Goal: Task Accomplishment & Management: Manage account settings

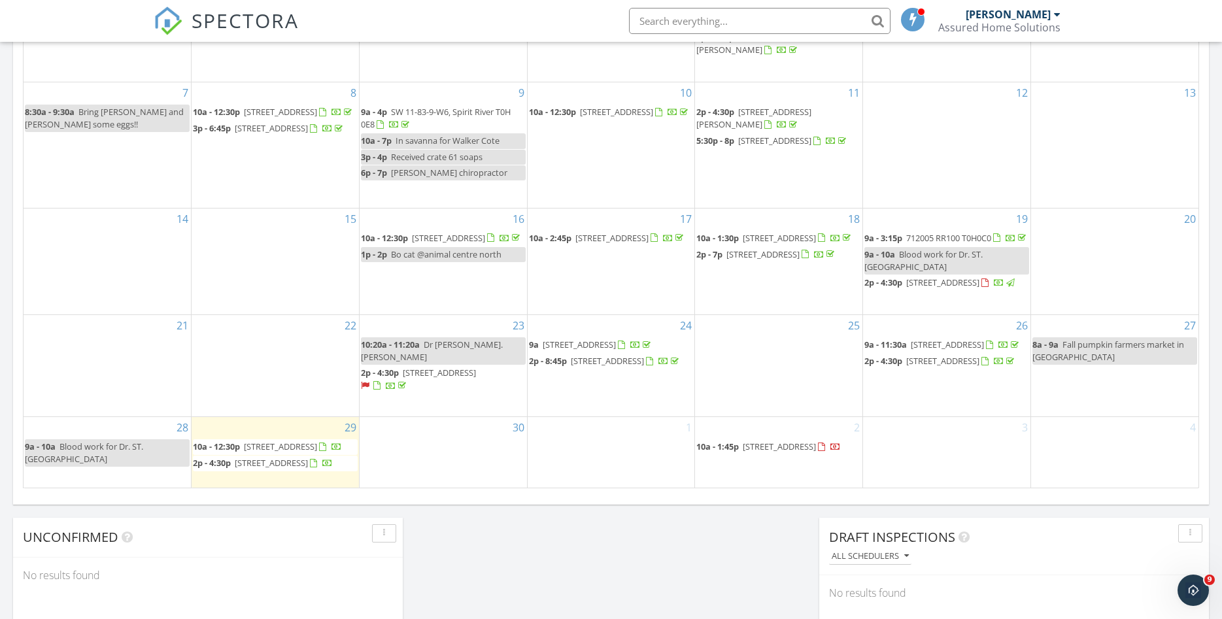
click at [764, 473] on td "2 10a - 1:45p 9728 95 Ave, Wembley T0H 3S0" at bounding box center [779, 451] width 168 height 71
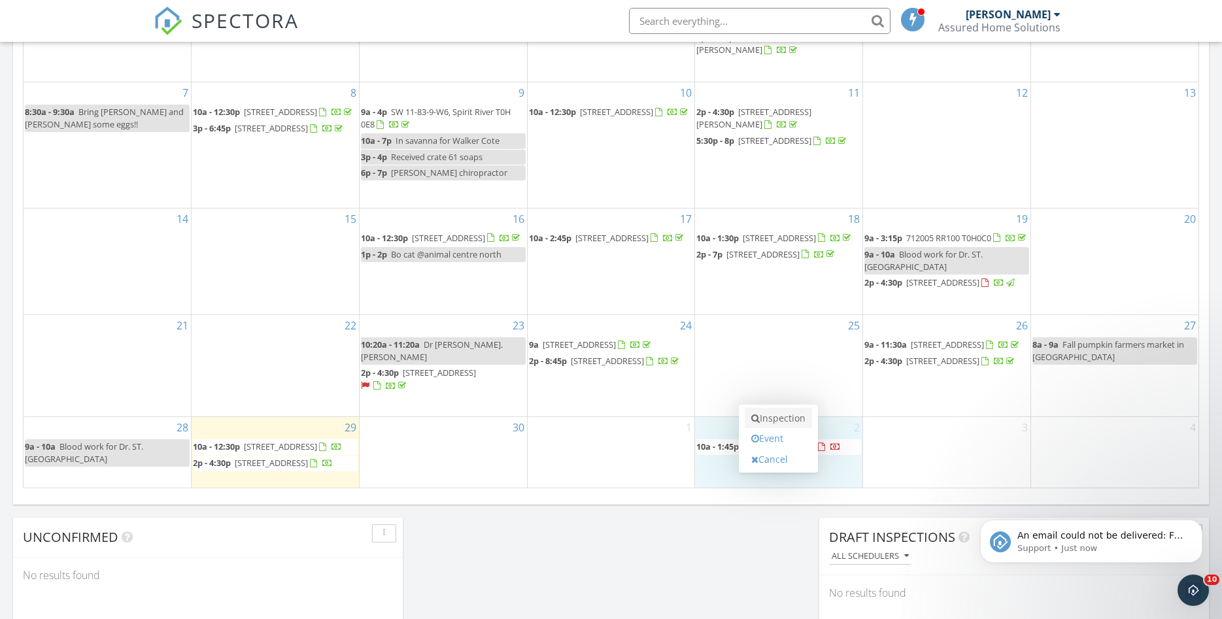
click at [781, 414] on link "Inspection" at bounding box center [778, 418] width 67 height 21
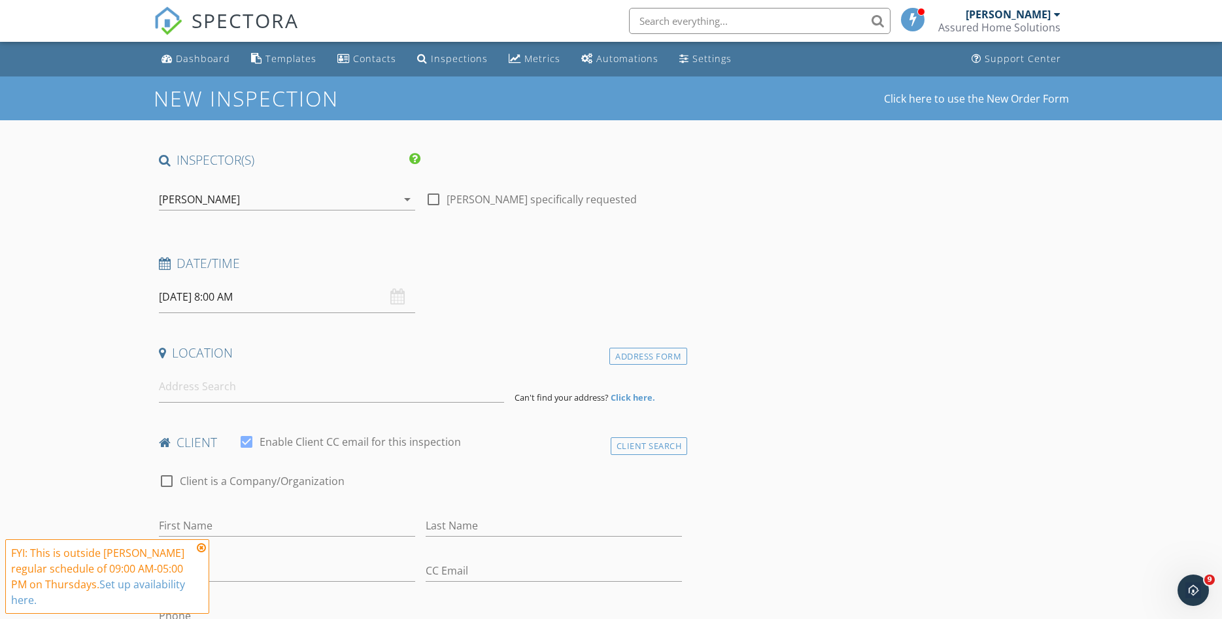
click at [275, 300] on input "10/02/2025 8:00 AM" at bounding box center [287, 297] width 256 height 32
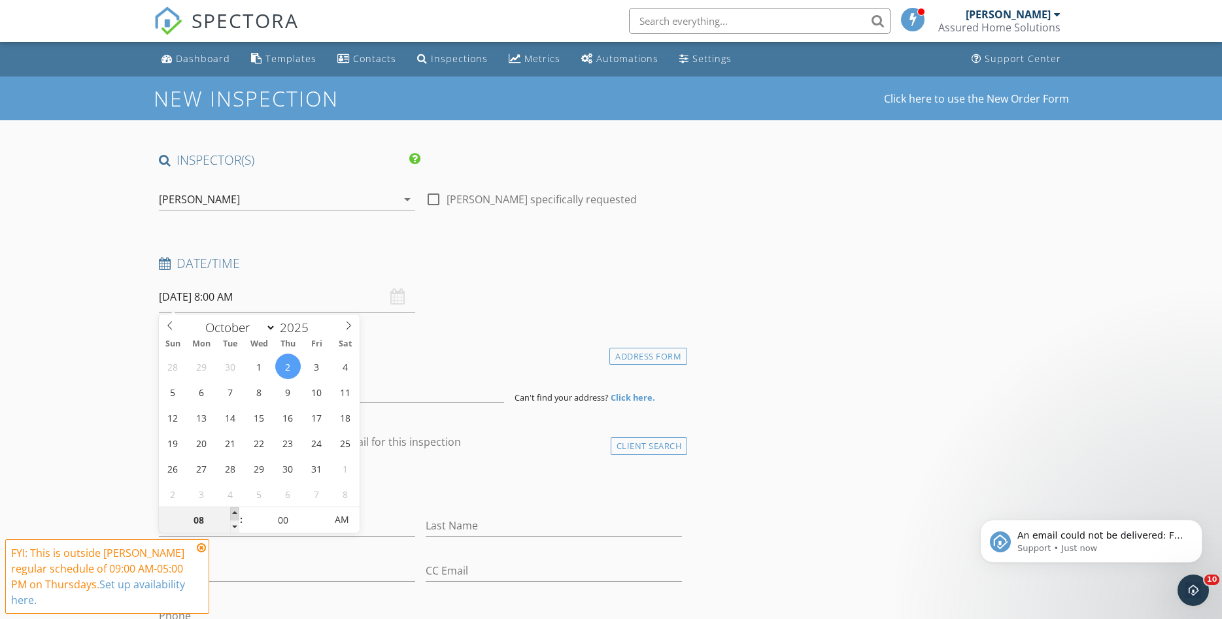
type input "09"
type input "10/02/2025 9:00 AM"
click at [233, 513] on span at bounding box center [234, 513] width 9 height 13
type input "10"
type input "10/02/2025 10:00 AM"
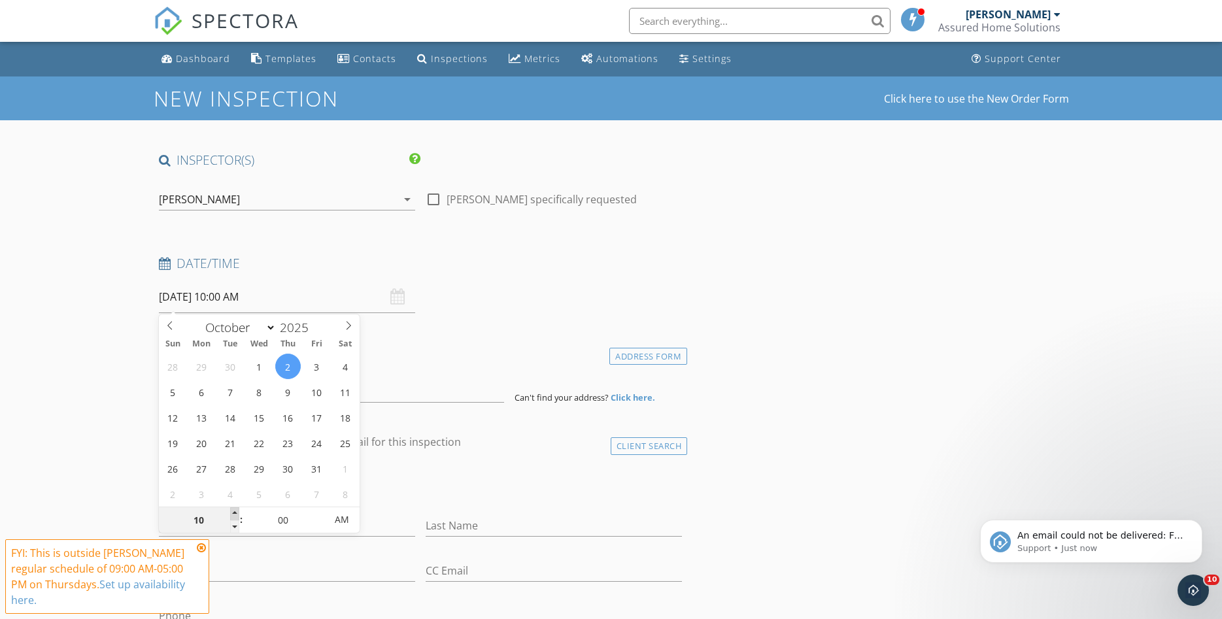
click at [233, 513] on span at bounding box center [234, 513] width 9 height 13
type input "11"
type input "10/02/2025 11:00 AM"
click at [233, 513] on span at bounding box center [234, 513] width 9 height 13
type input "12"
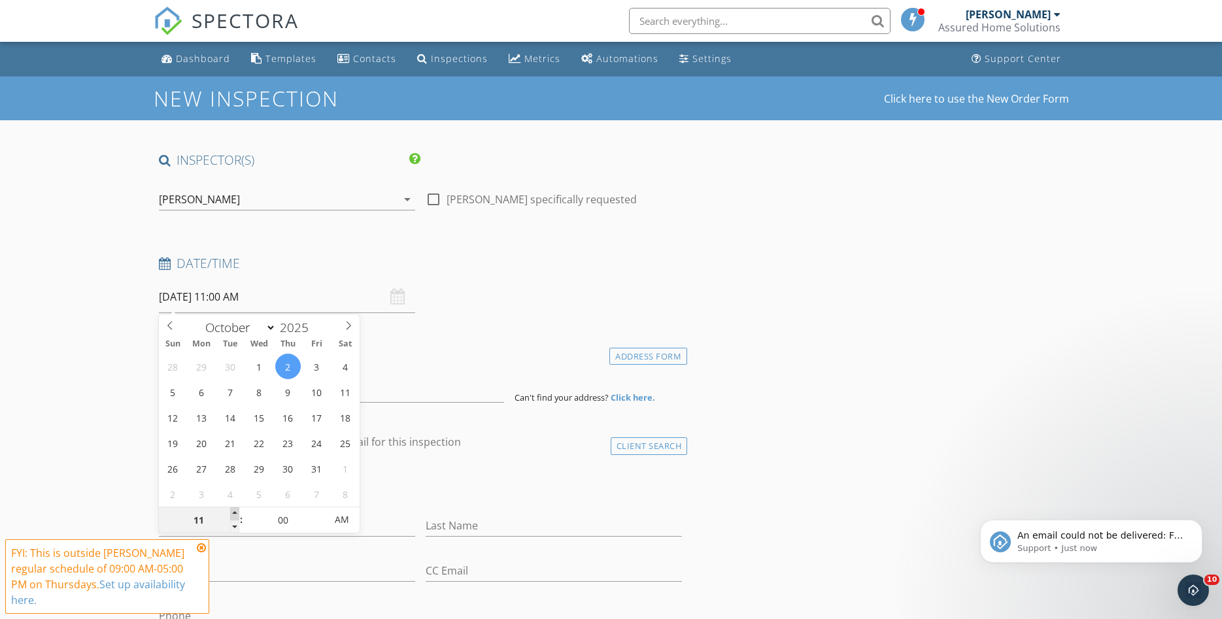
type input "10/02/2025 12:00 PM"
click at [233, 513] on span at bounding box center [234, 513] width 9 height 13
type input "01"
type input "10/02/2025 1:00 PM"
click at [233, 513] on span at bounding box center [234, 513] width 9 height 13
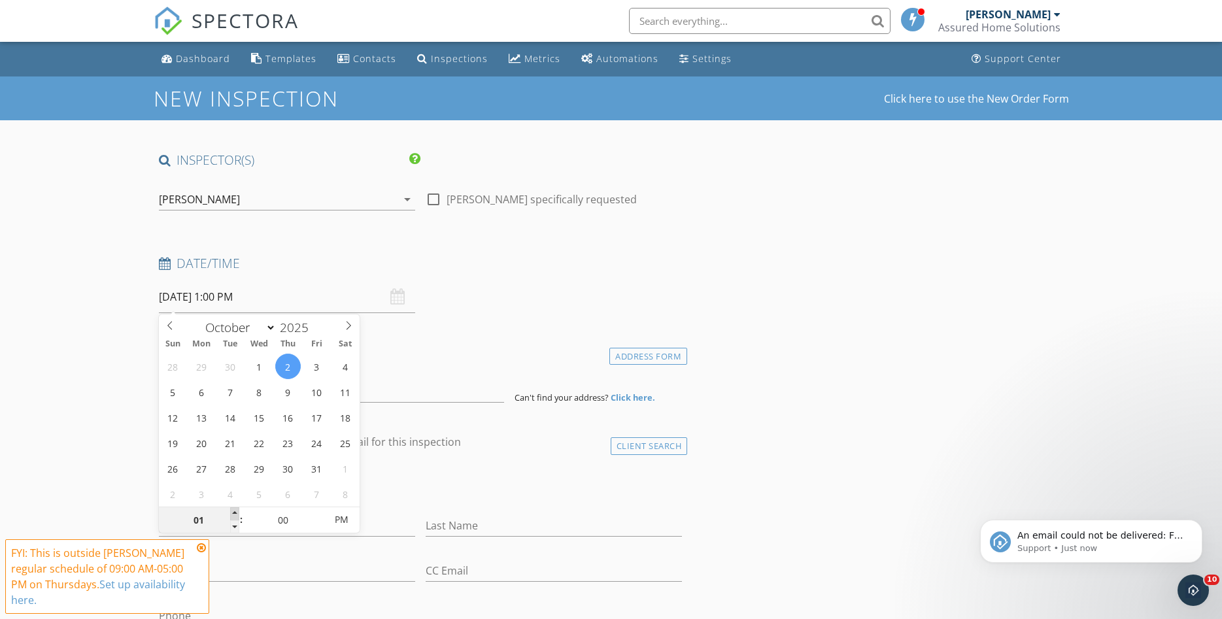
type input "02"
type input "10/02/2025 2:00 PM"
click at [233, 513] on span at bounding box center [234, 513] width 9 height 13
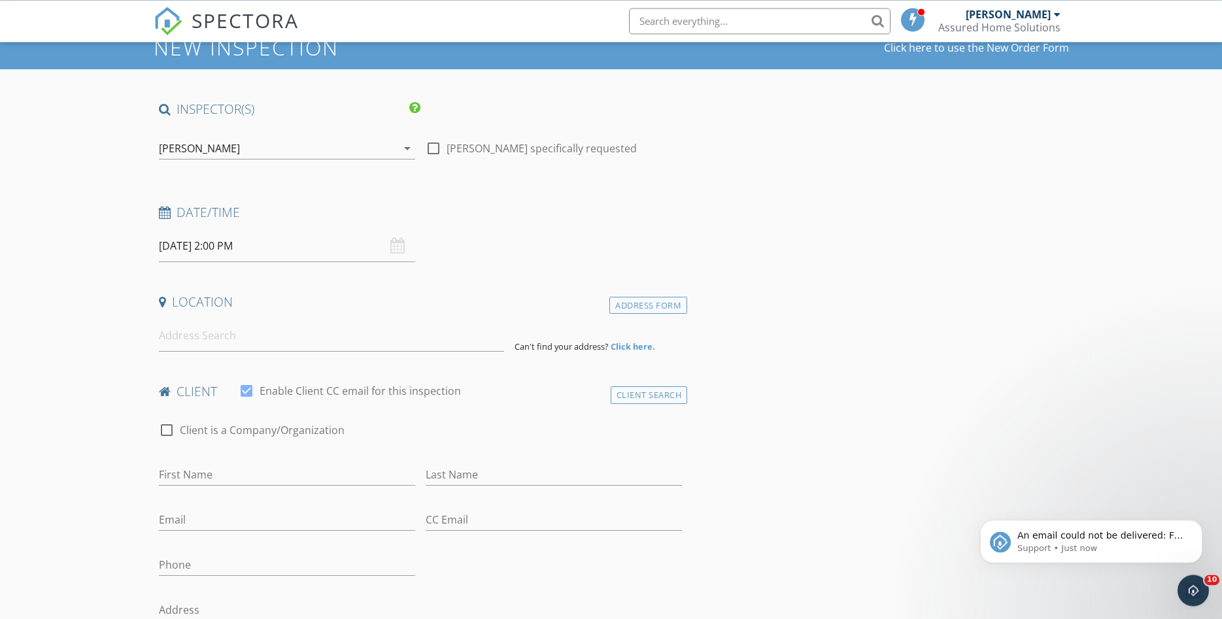
scroll to position [178, 0]
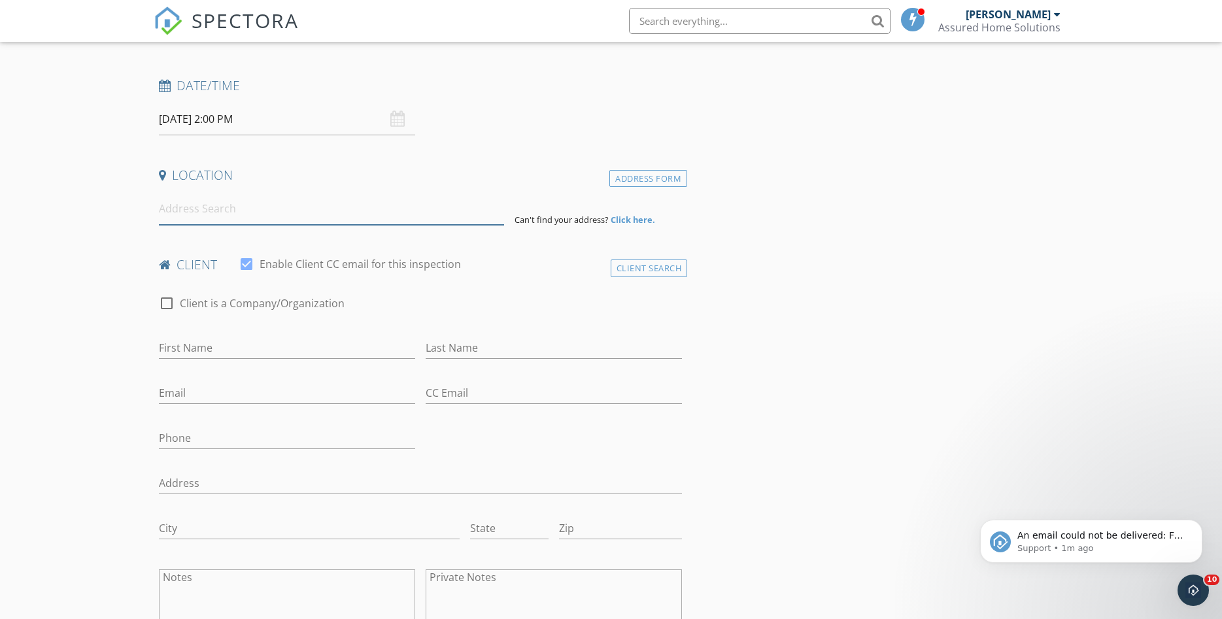
paste input "9751 69 Avenue Grande Prairie, Alberta T8V5E4"
type input "9751 69 Avenue, Grande Prairie, Alberta T8V 5E4, Canada"
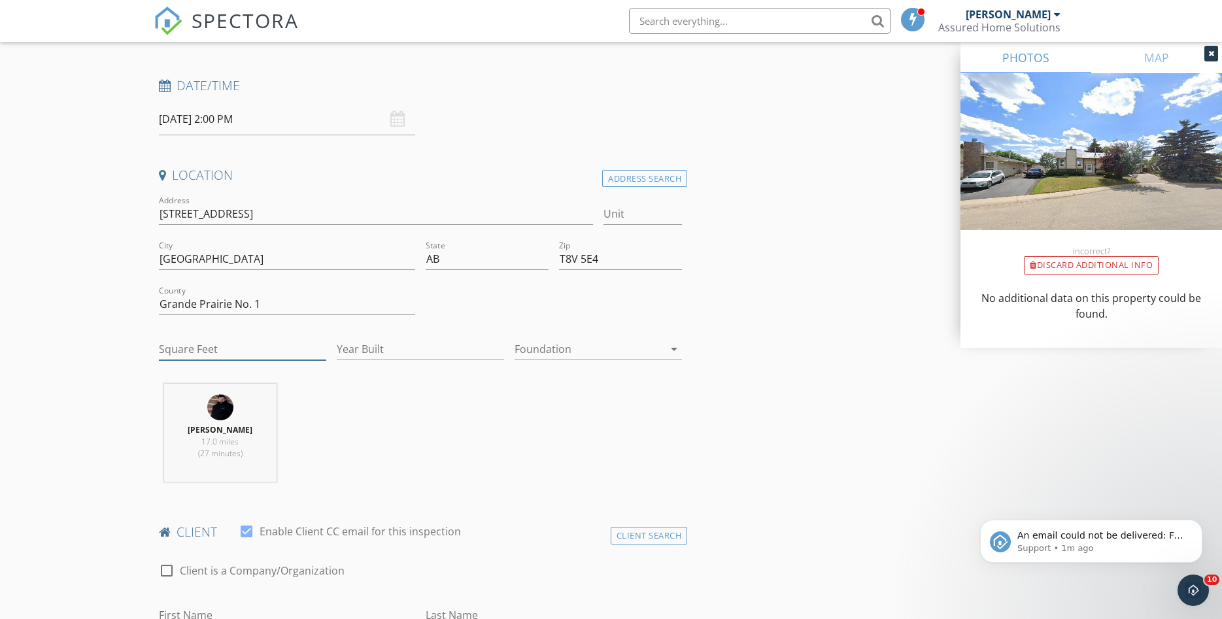
click at [207, 346] on input "Square Feet" at bounding box center [242, 350] width 167 height 22
click at [215, 347] on input "Square Feet" at bounding box center [242, 350] width 167 height 22
type input "1100"
type input "1978"
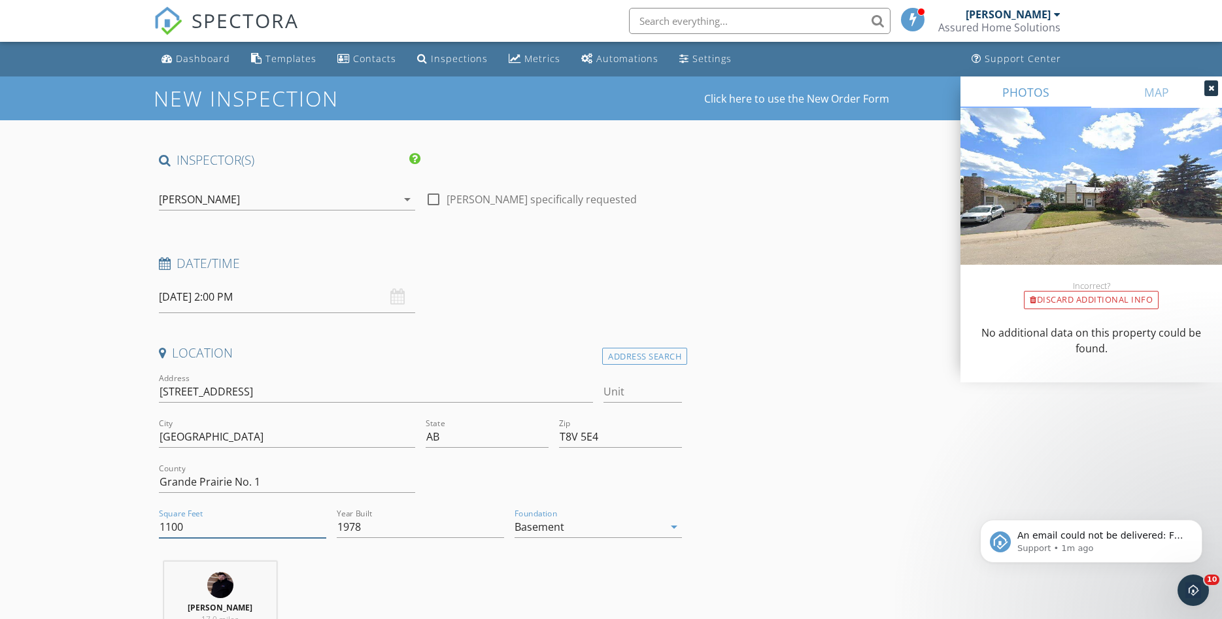
click at [188, 516] on input "1100" at bounding box center [242, 527] width 167 height 22
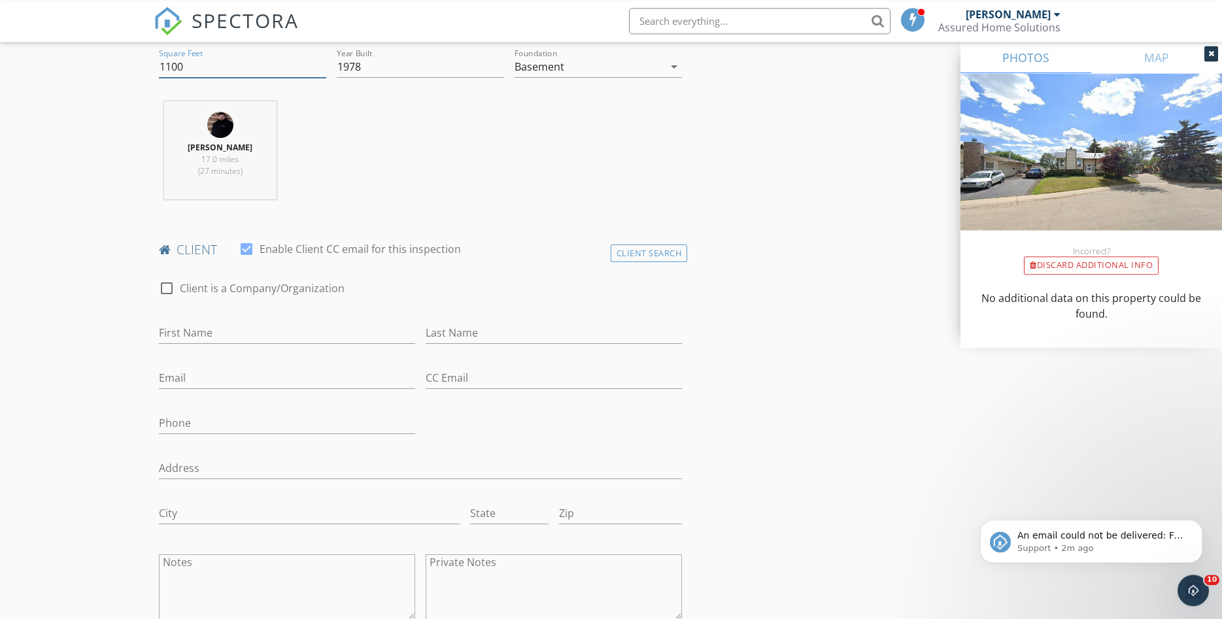
scroll to position [533, 0]
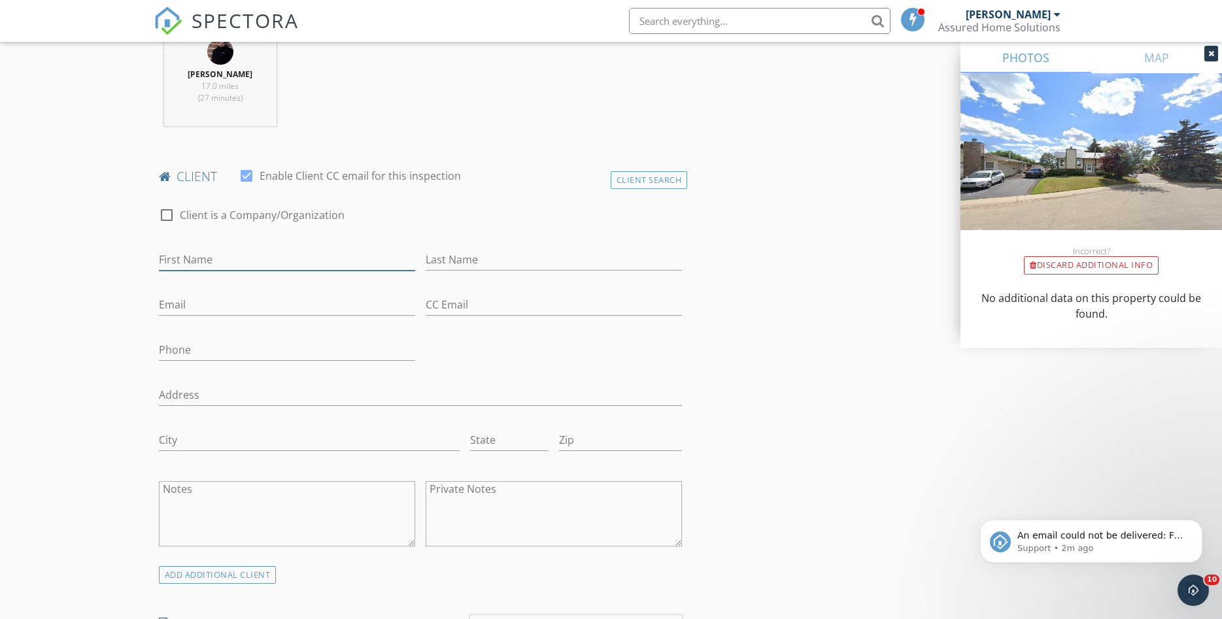
click at [253, 253] on input "First Name" at bounding box center [287, 260] width 256 height 22
type input "Chail"
type input "Pigeau"
type input "muchtwofunny@hotmail.com"
click at [231, 271] on input "Chail" at bounding box center [287, 260] width 256 height 22
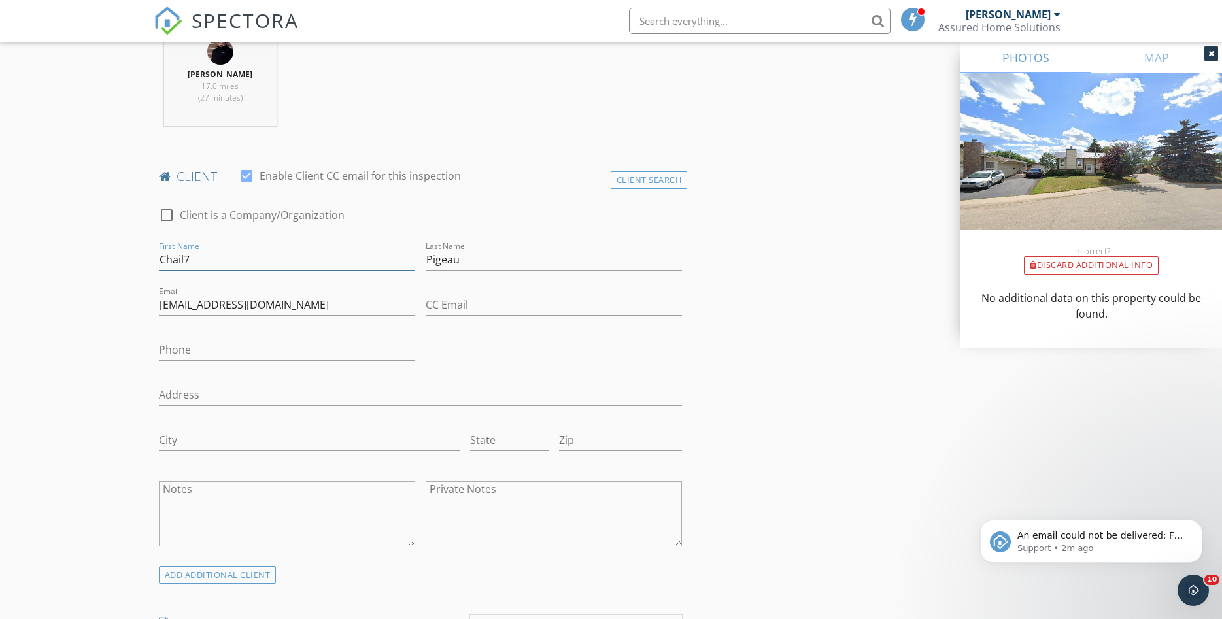
type input "Chail"
click at [232, 348] on input "Phone" at bounding box center [287, 350] width 256 height 22
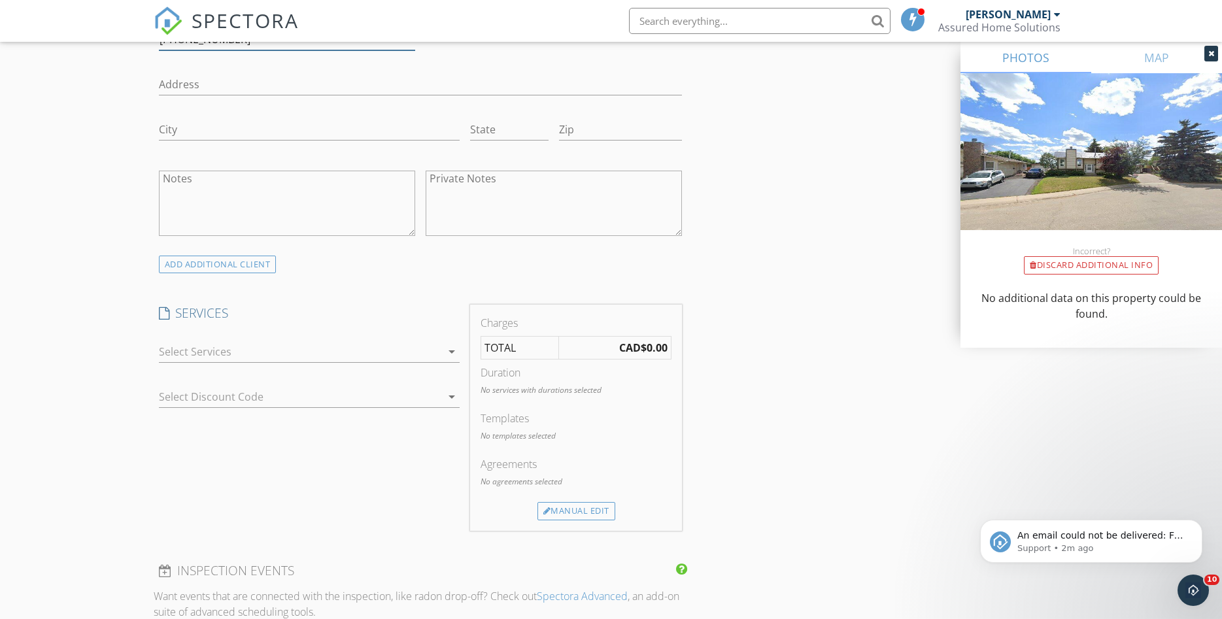
scroll to position [845, 0]
type input "780-876-7700"
click at [398, 355] on div at bounding box center [300, 351] width 282 height 21
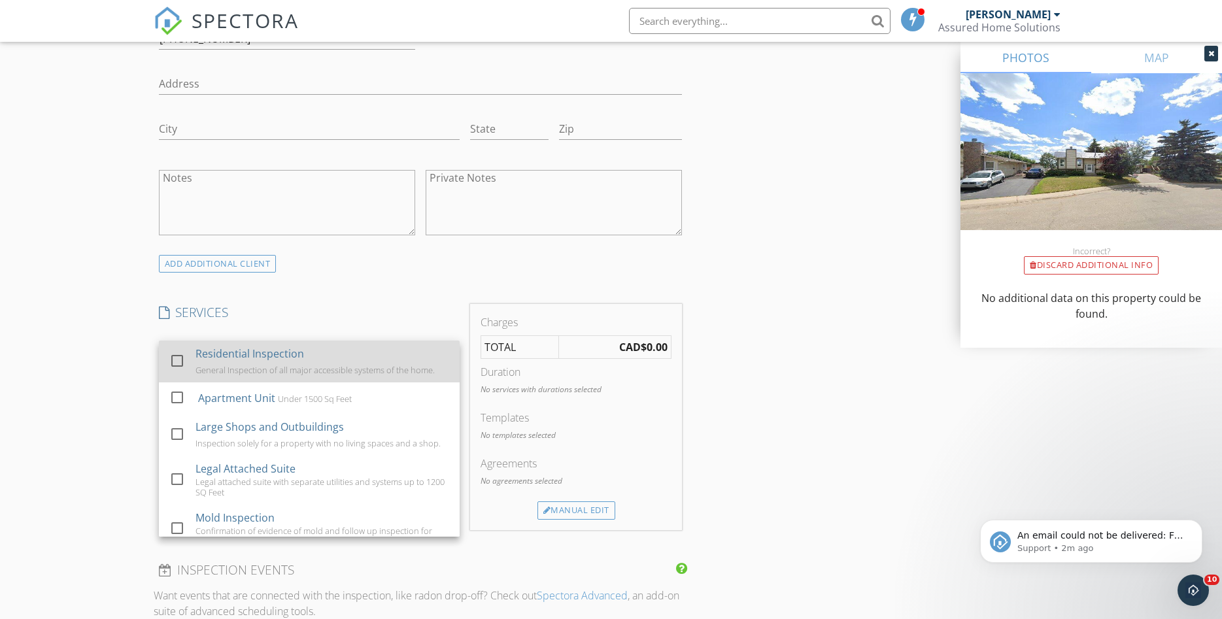
click at [394, 372] on div "General Inspection of all major accessible systems of the home." at bounding box center [314, 370] width 239 height 10
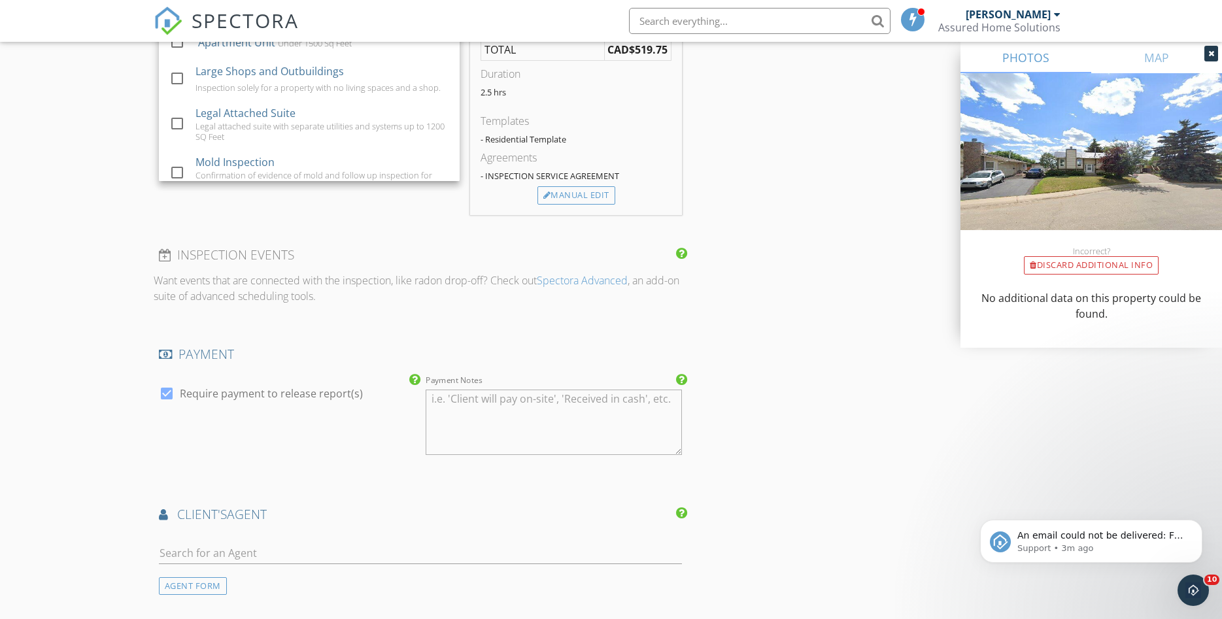
scroll to position [1334, 0]
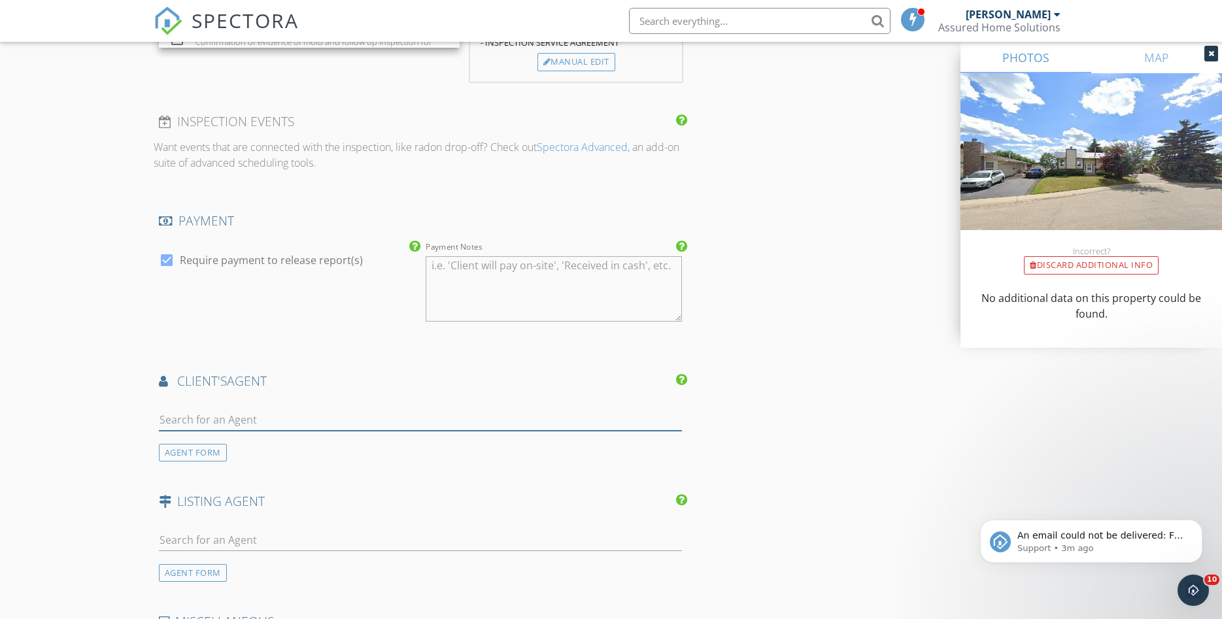
click at [294, 414] on input "text" at bounding box center [421, 420] width 524 height 22
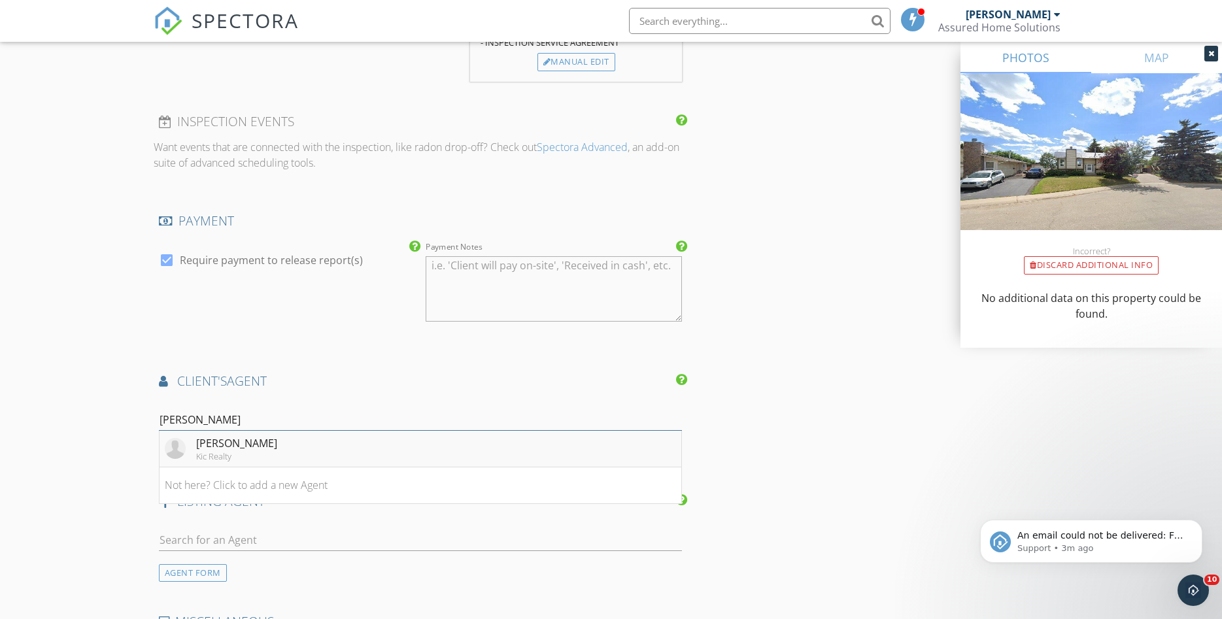
type input "Emalee"
click at [306, 460] on li "Emalee Wiebe Kic Realty" at bounding box center [421, 449] width 522 height 37
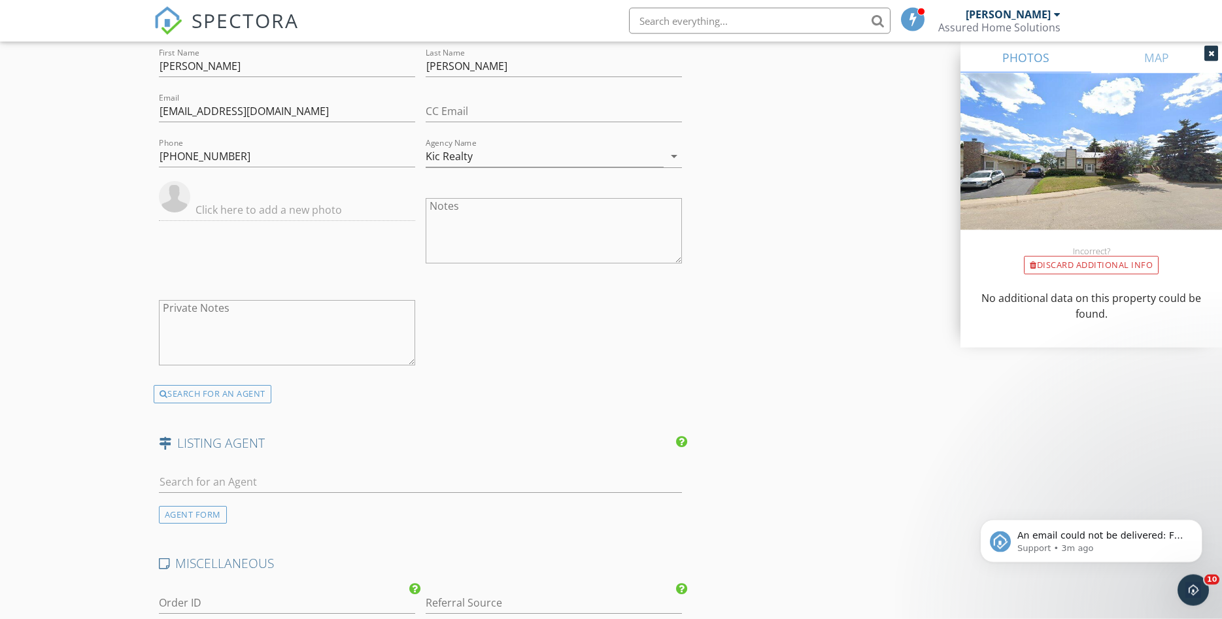
scroll to position [1778, 0]
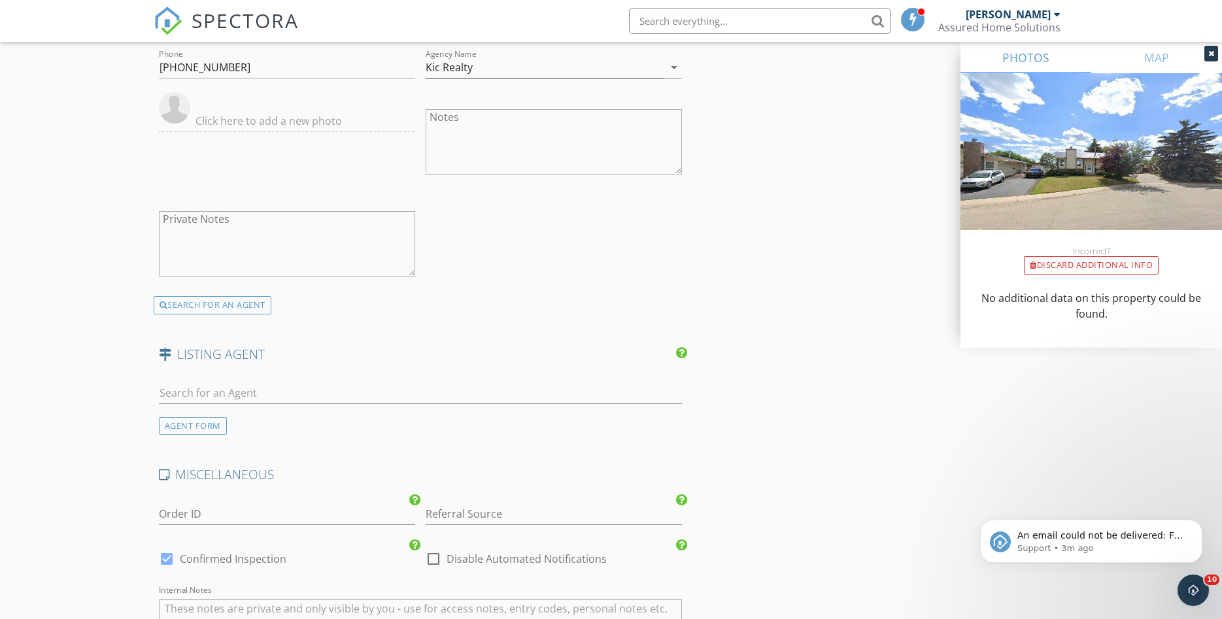
click at [403, 375] on div at bounding box center [421, 396] width 524 height 42
click at [399, 384] on input "text" at bounding box center [421, 393] width 524 height 22
click at [399, 396] on input "text" at bounding box center [421, 393] width 524 height 22
type input "Sheldon S"
click at [384, 438] on li "Sheldon Swain Sutton Group" at bounding box center [421, 422] width 522 height 37
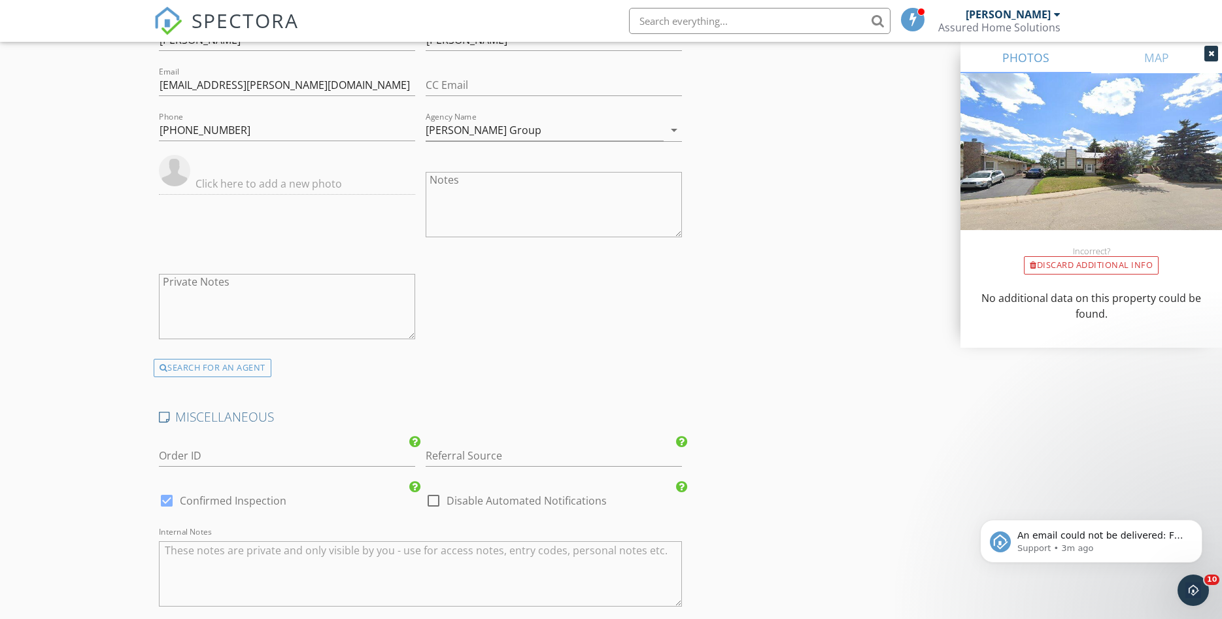
scroll to position [2376, 0]
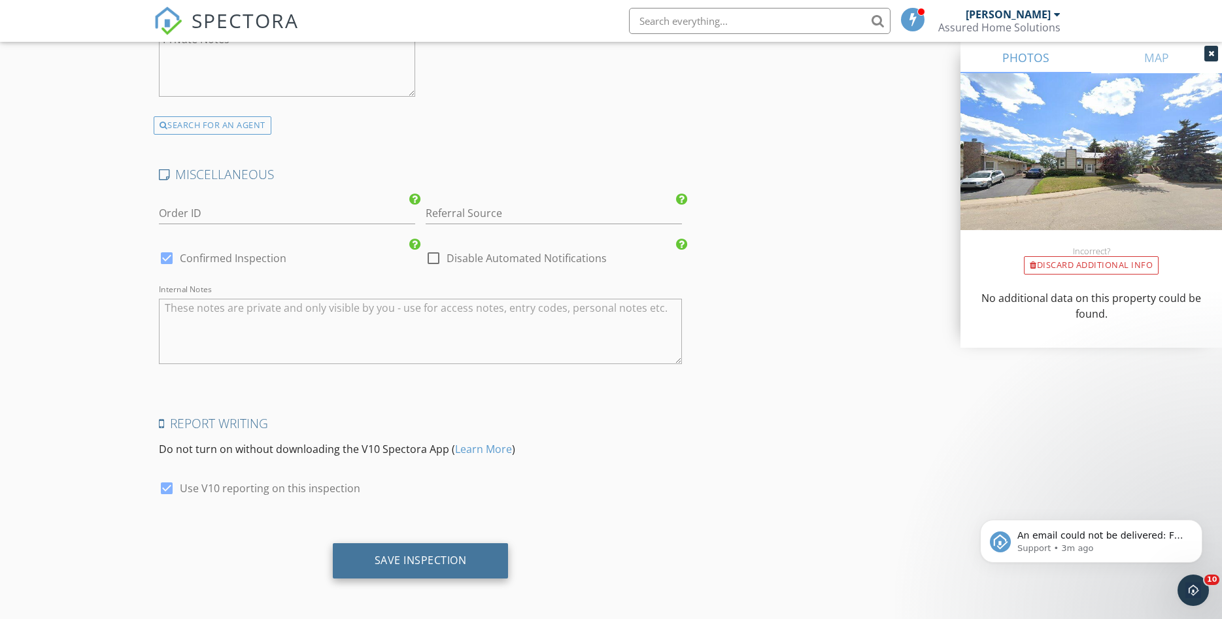
click at [387, 557] on div "Save Inspection" at bounding box center [421, 560] width 92 height 13
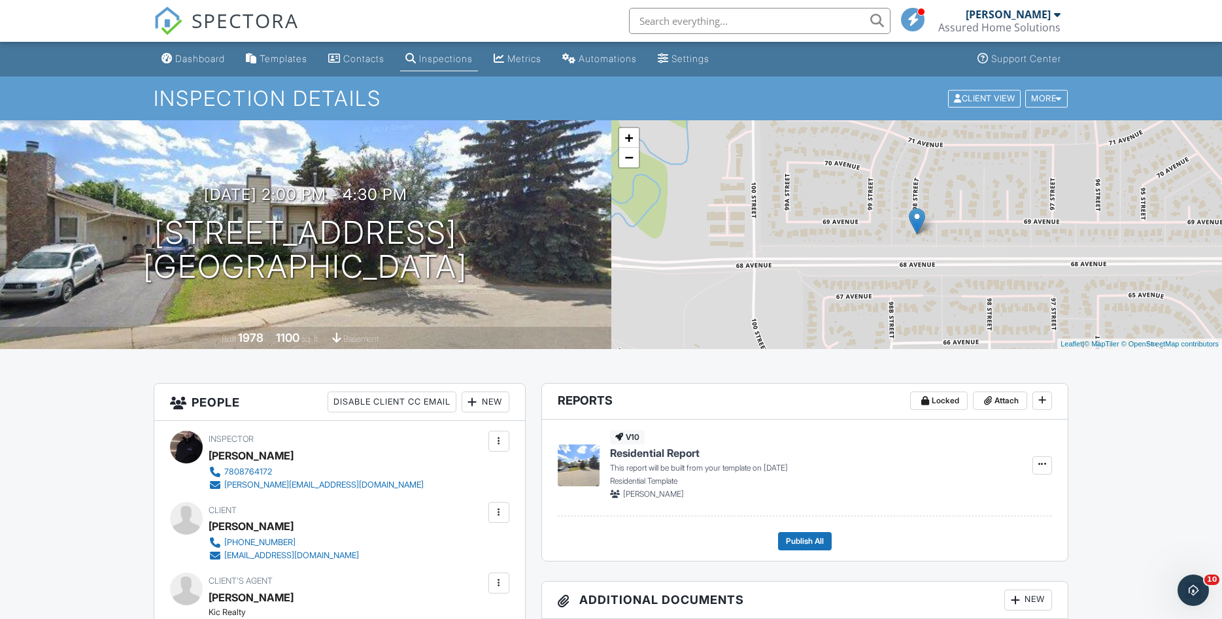
click at [229, 18] on span "SPECTORA" at bounding box center [245, 20] width 107 height 27
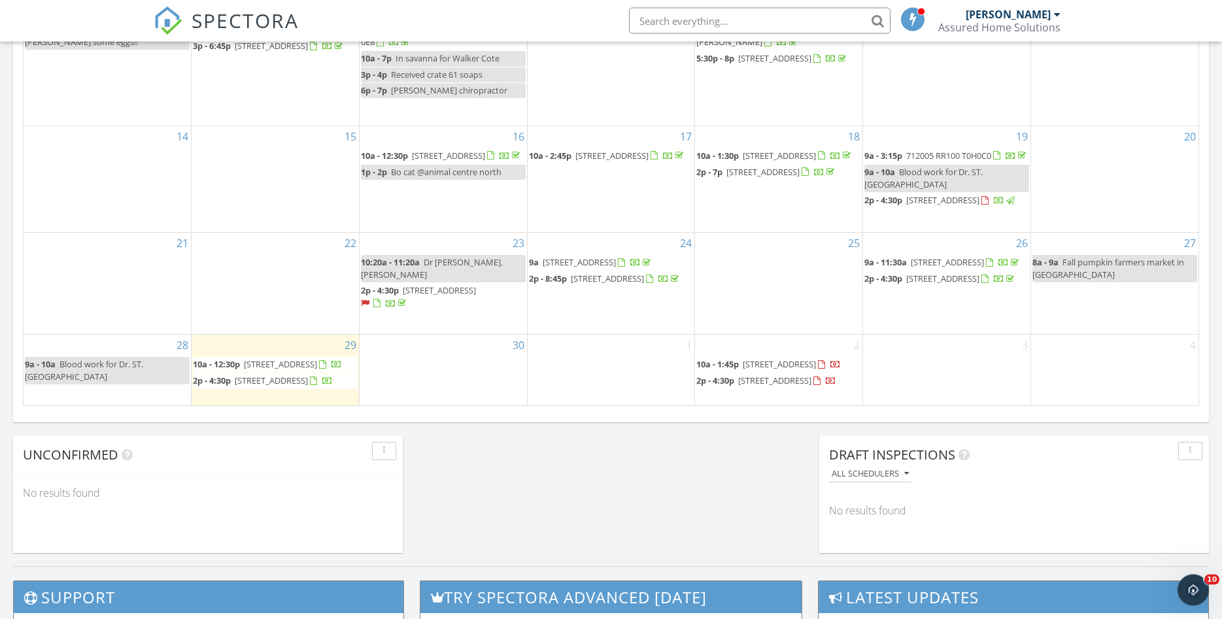
scroll to position [845, 0]
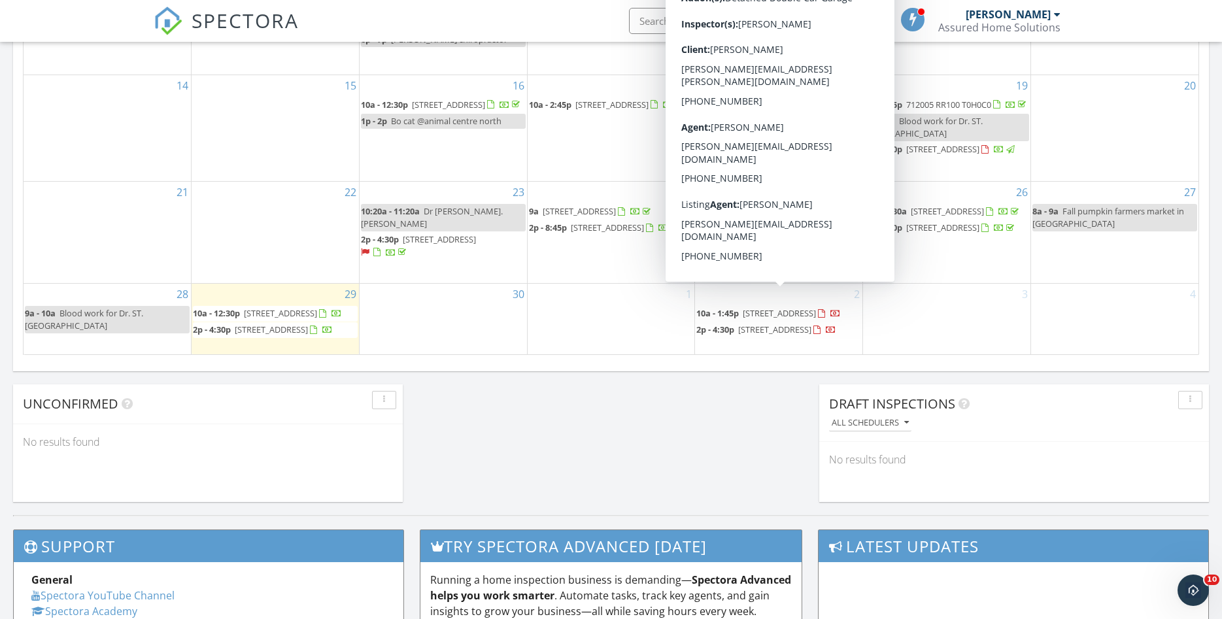
click at [816, 307] on span "9728 95 Ave, Wembley T0H 3S0" at bounding box center [779, 313] width 73 height 12
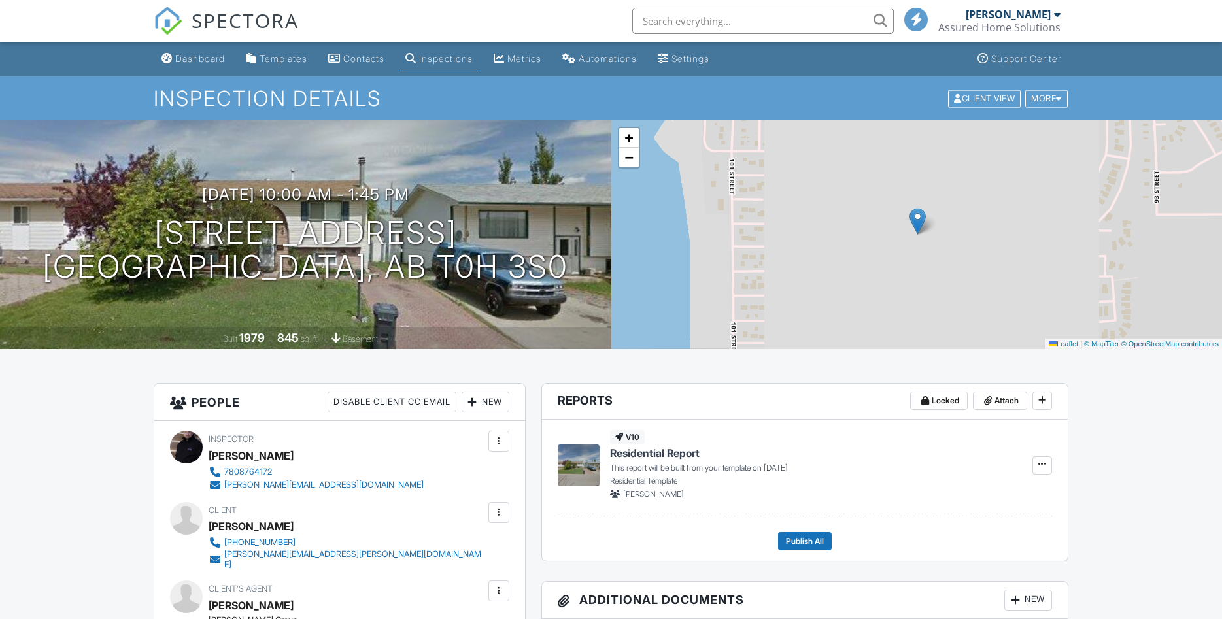
scroll to position [133, 0]
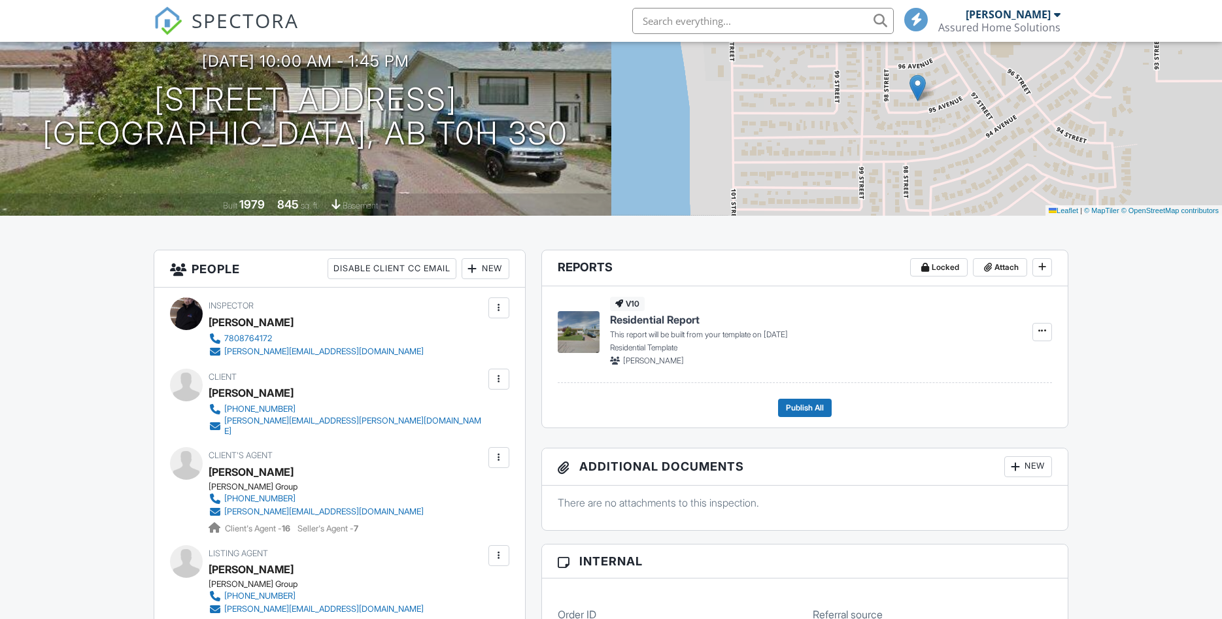
click at [508, 384] on div at bounding box center [498, 379] width 21 height 21
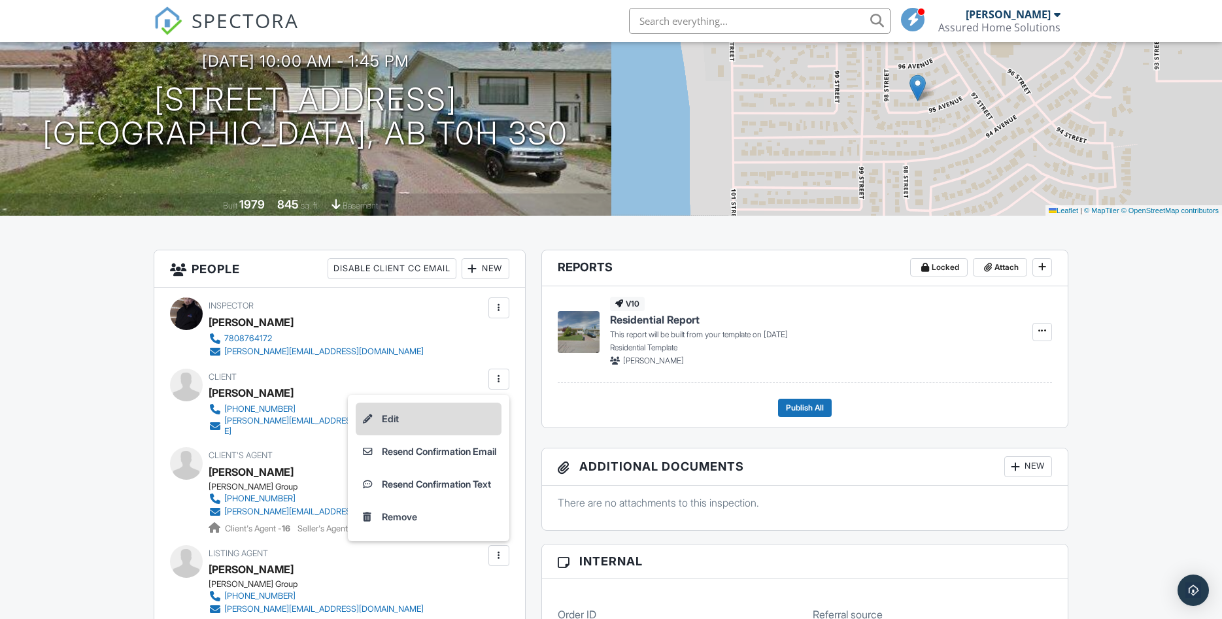
click at [407, 418] on li "Edit" at bounding box center [429, 419] width 146 height 33
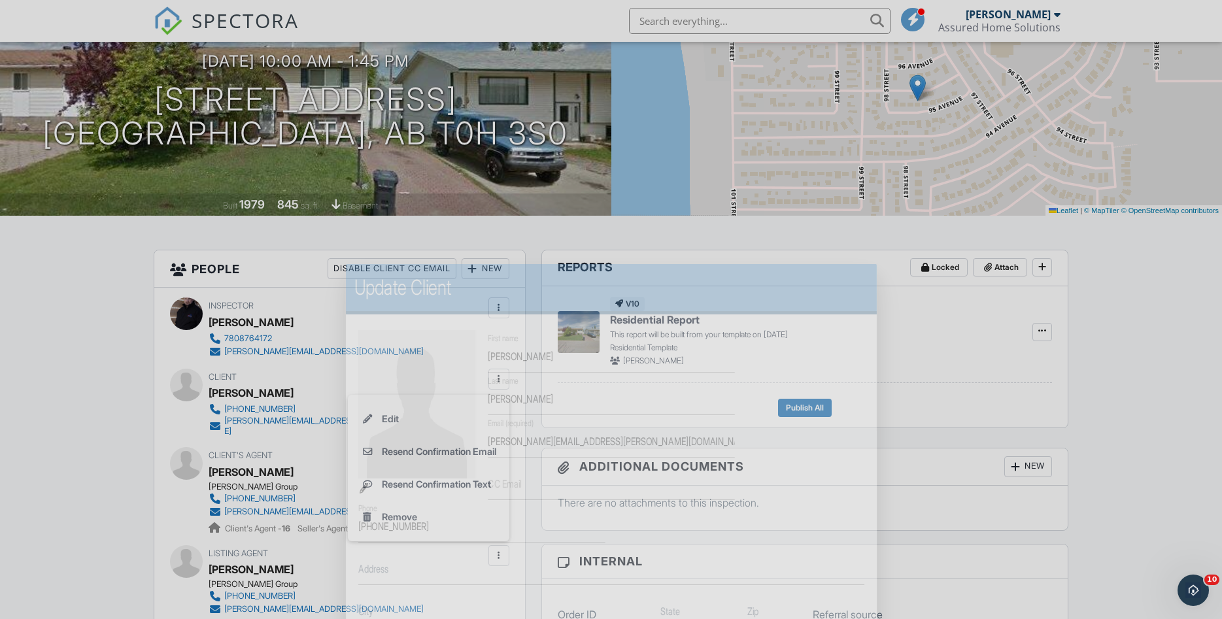
scroll to position [0, 0]
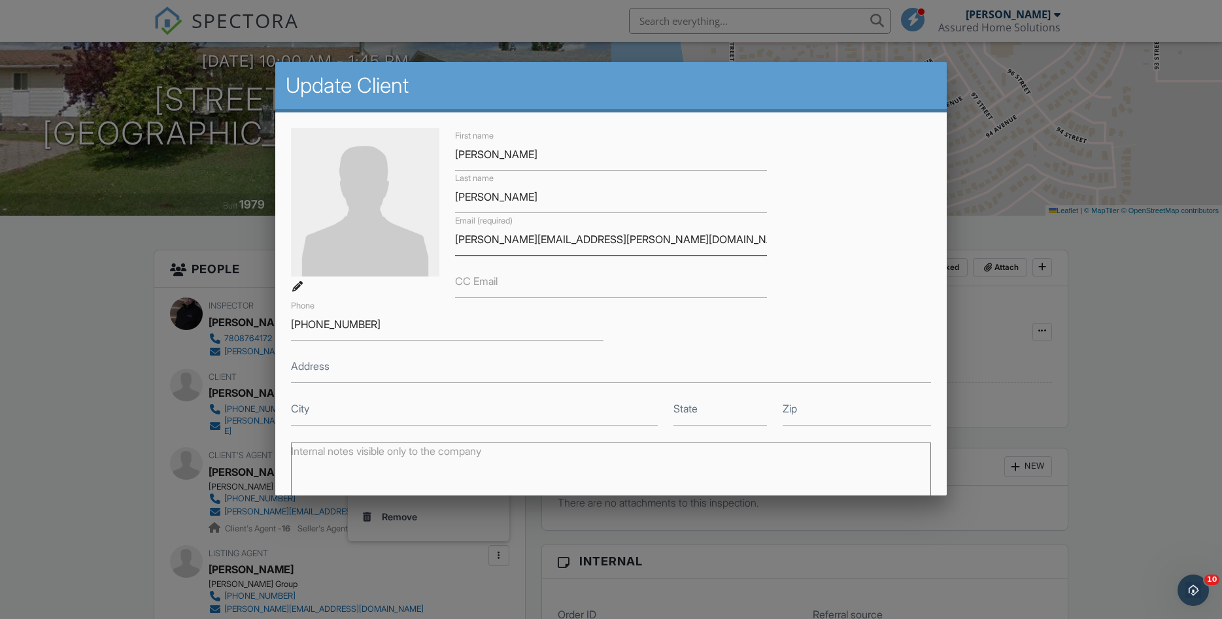
click at [581, 246] on input "[PERSON_NAME][EMAIL_ADDRESS][PERSON_NAME][DOMAIN_NAME]" at bounding box center [611, 240] width 312 height 32
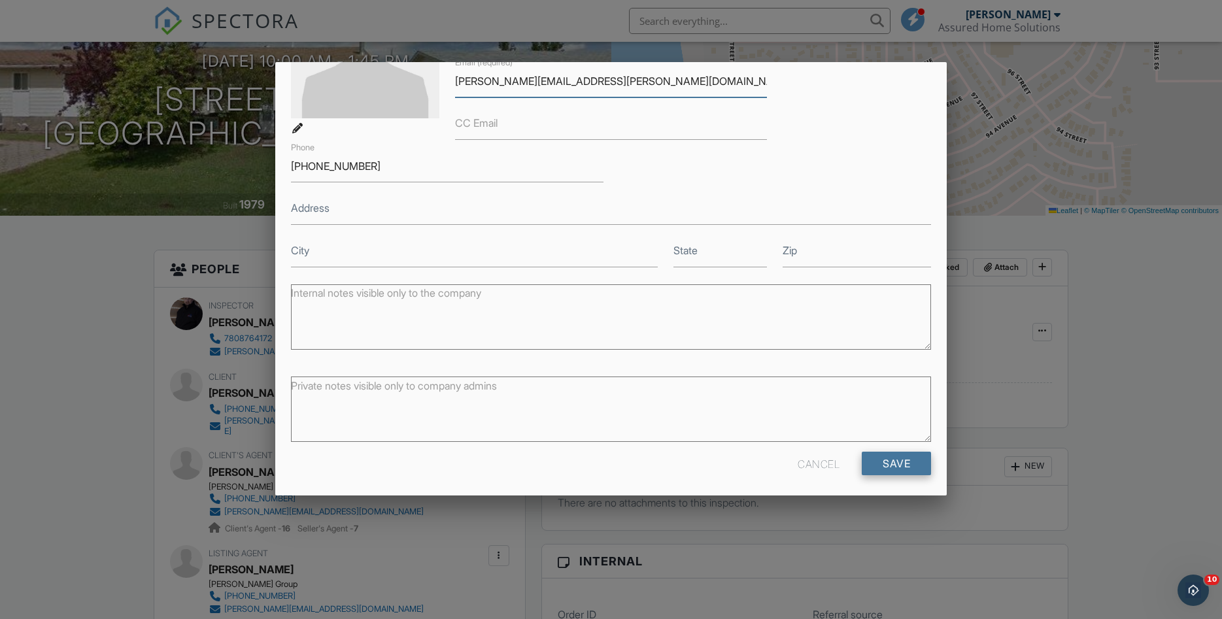
type input "[PERSON_NAME][EMAIL_ADDRESS][PERSON_NAME][DOMAIN_NAME]"
click at [906, 454] on input "Save" at bounding box center [896, 464] width 69 height 24
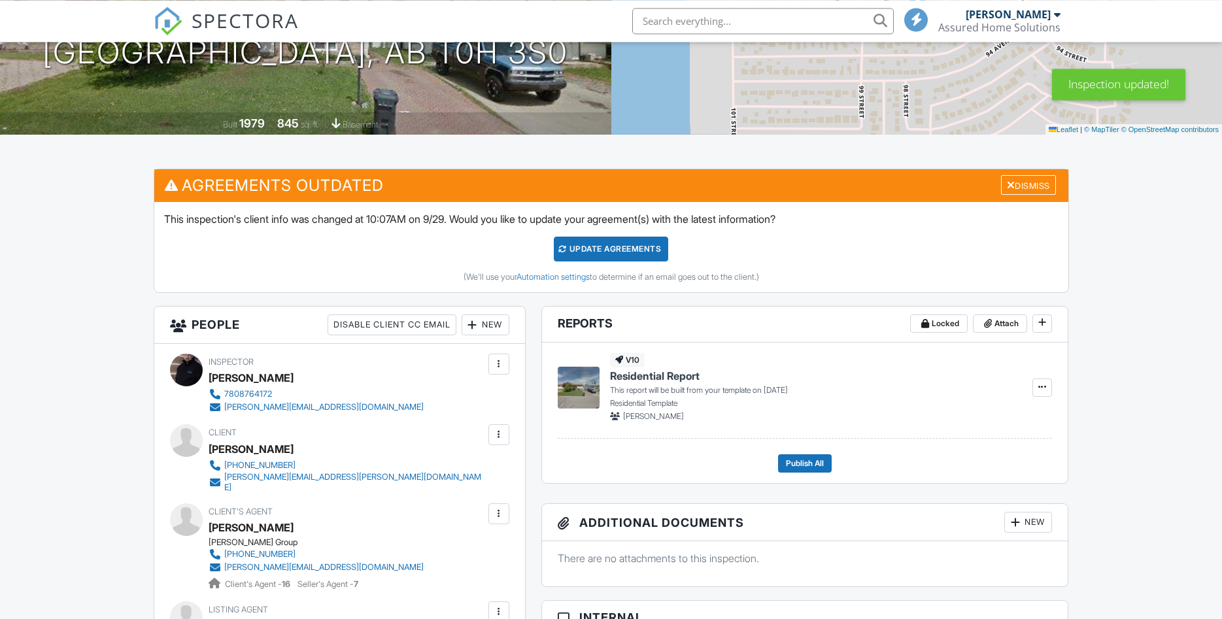
scroll to position [356, 0]
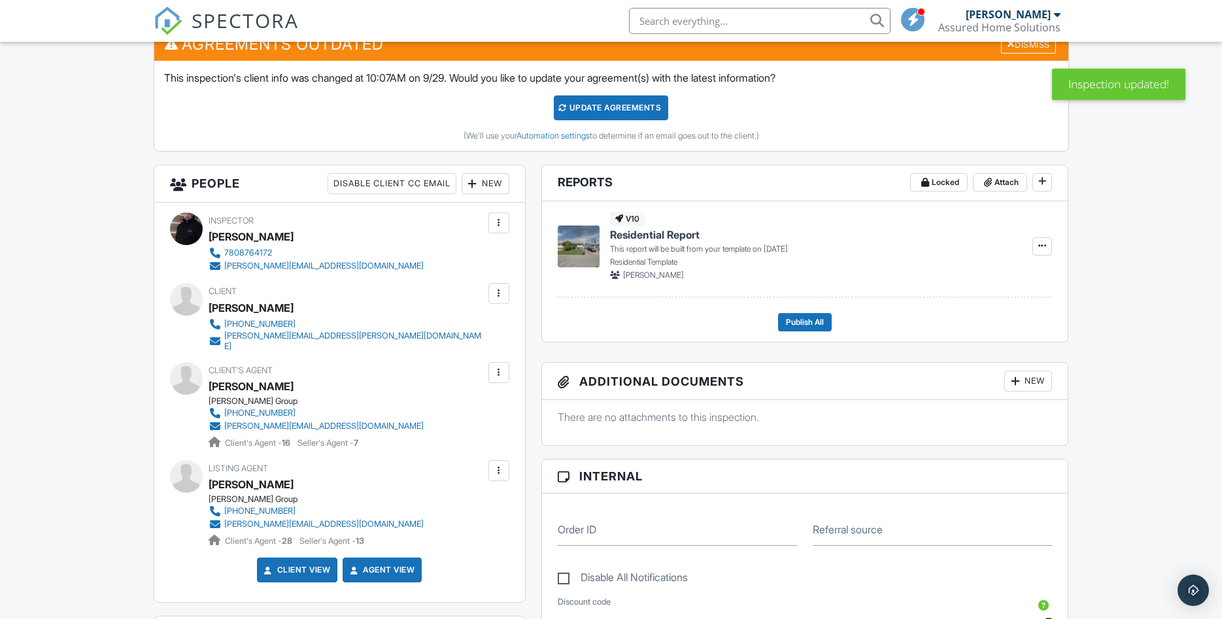
click at [499, 294] on div at bounding box center [498, 293] width 13 height 13
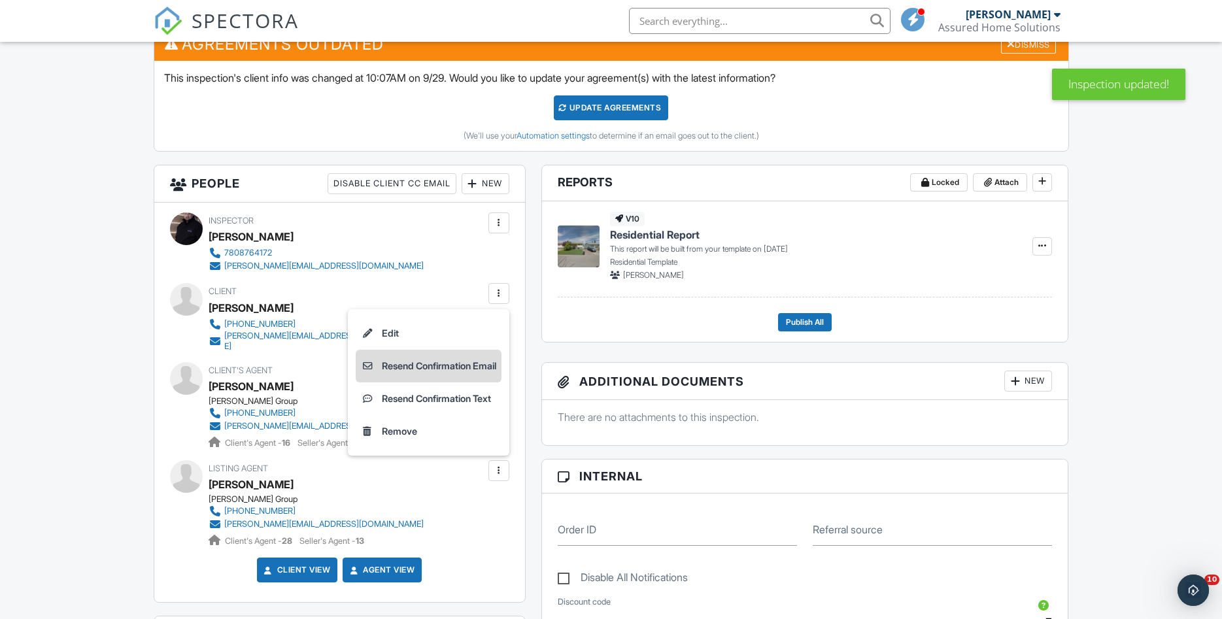
scroll to position [0, 0]
click at [418, 358] on li "Resend Confirmation Email" at bounding box center [429, 366] width 146 height 33
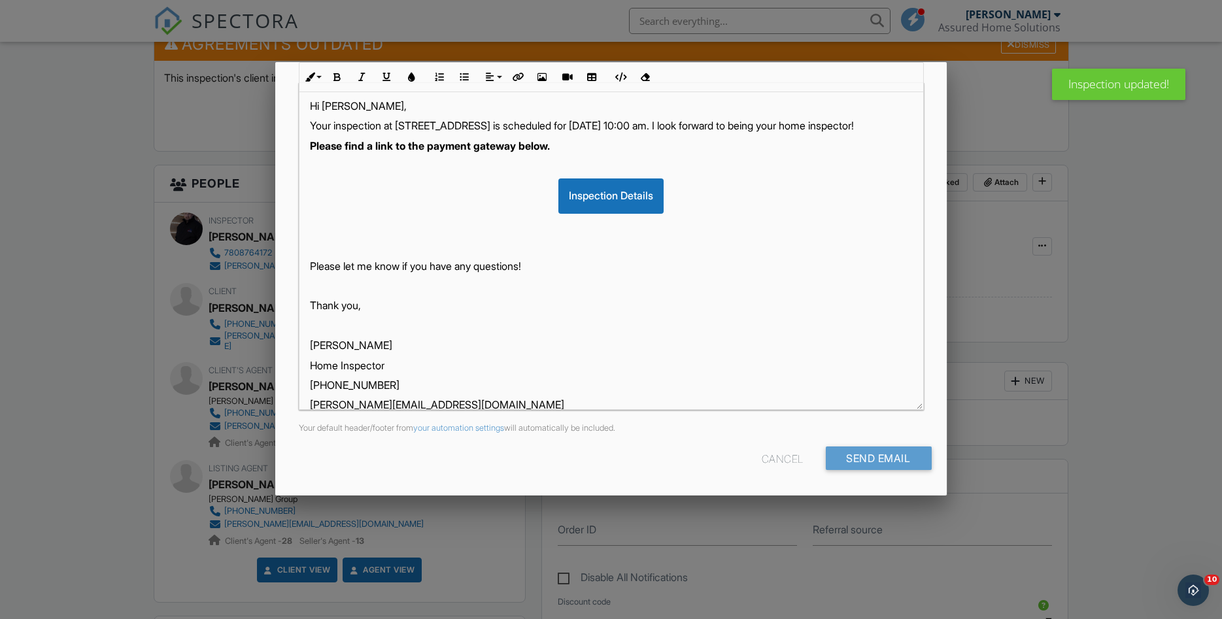
scroll to position [34, 0]
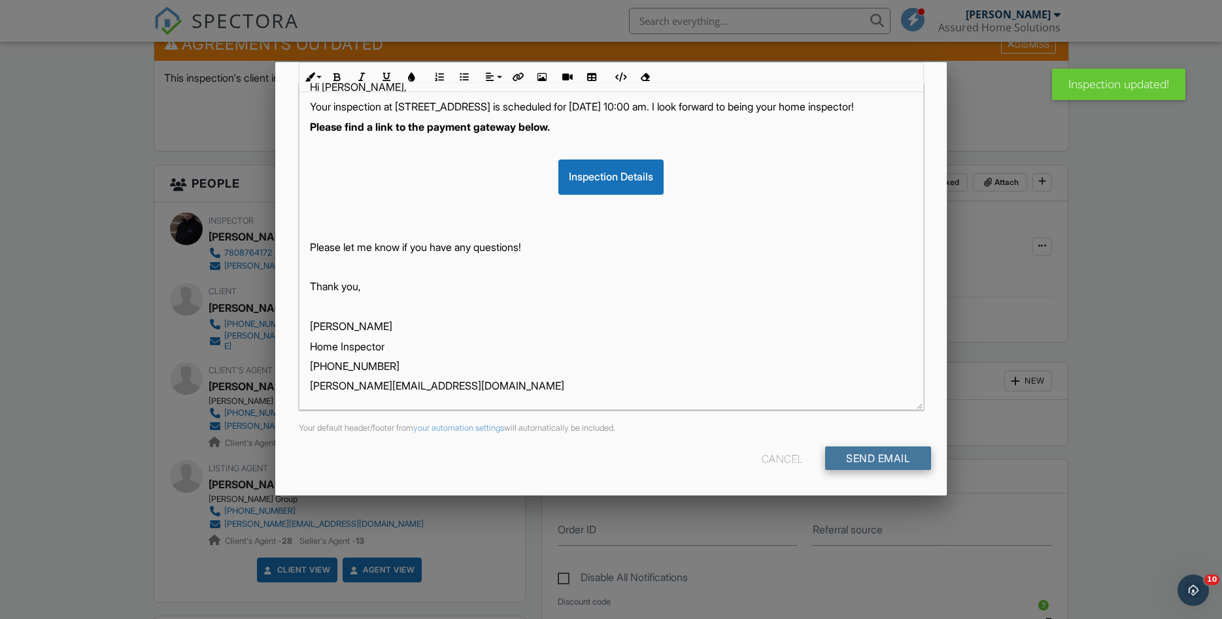
click at [865, 468] on input "Send Email" at bounding box center [878, 459] width 106 height 24
